Goal: Use online tool/utility

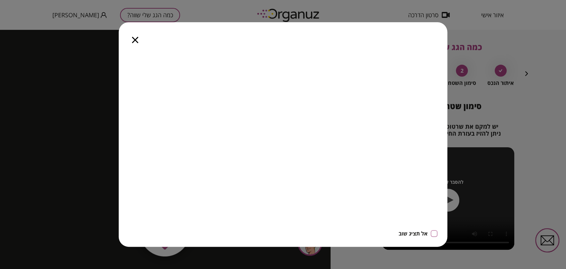
click at [134, 37] on icon "button" at bounding box center [135, 40] width 6 height 6
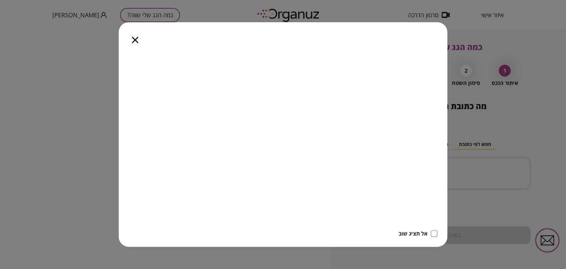
click at [137, 41] on icon "button" at bounding box center [135, 40] width 6 height 6
